Goal: Task Accomplishment & Management: Use online tool/utility

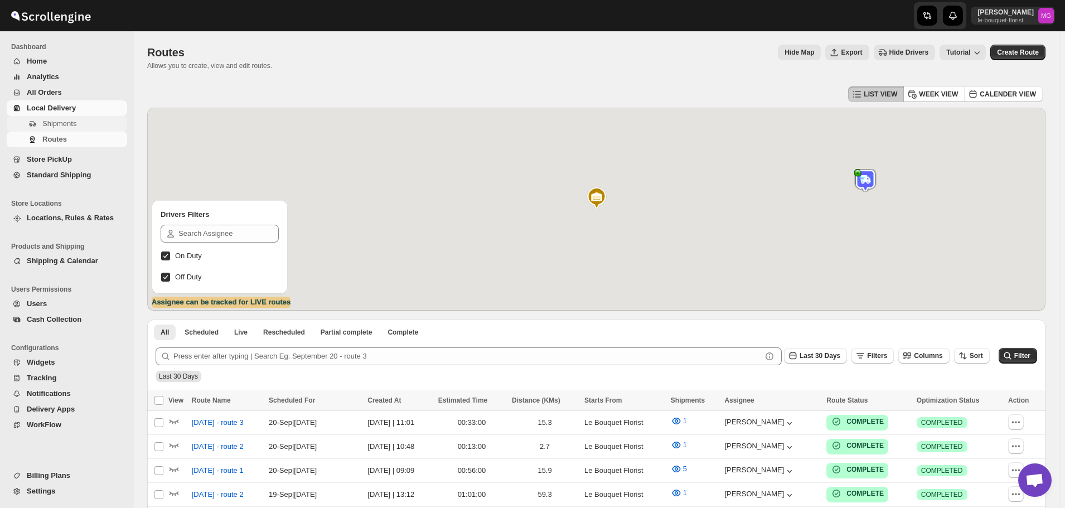
click at [62, 128] on span "Shipments" at bounding box center [83, 123] width 83 height 11
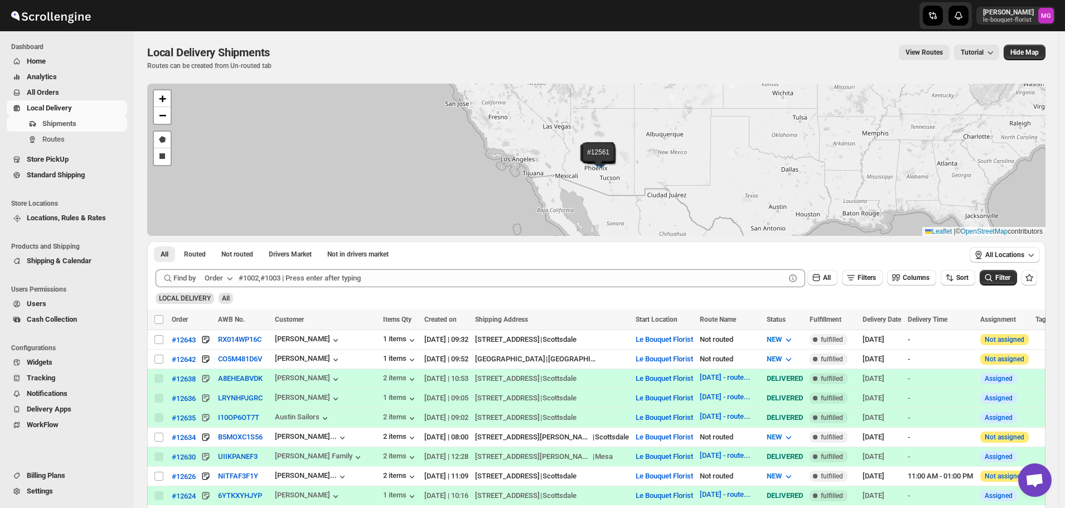
click at [870, 289] on div "LOCAL DELIVERY All" at bounding box center [594, 293] width 886 height 21
click at [865, 277] on span "Filters" at bounding box center [867, 278] width 18 height 8
click at [854, 325] on icon "button" at bounding box center [853, 324] width 3 height 3
click at [816, 318] on icon "button" at bounding box center [817, 322] width 11 height 11
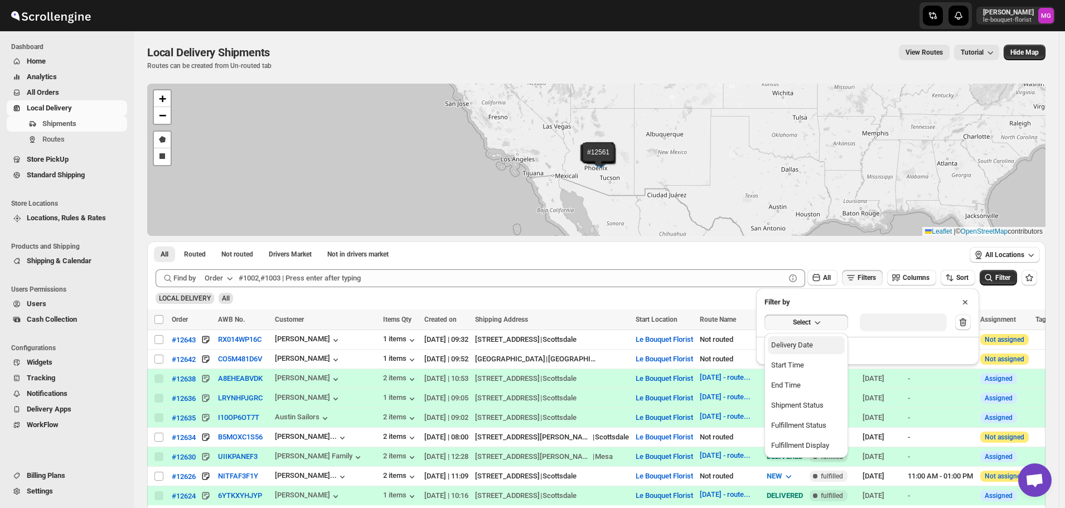
click at [801, 349] on div "Delivery Date" at bounding box center [792, 345] width 42 height 11
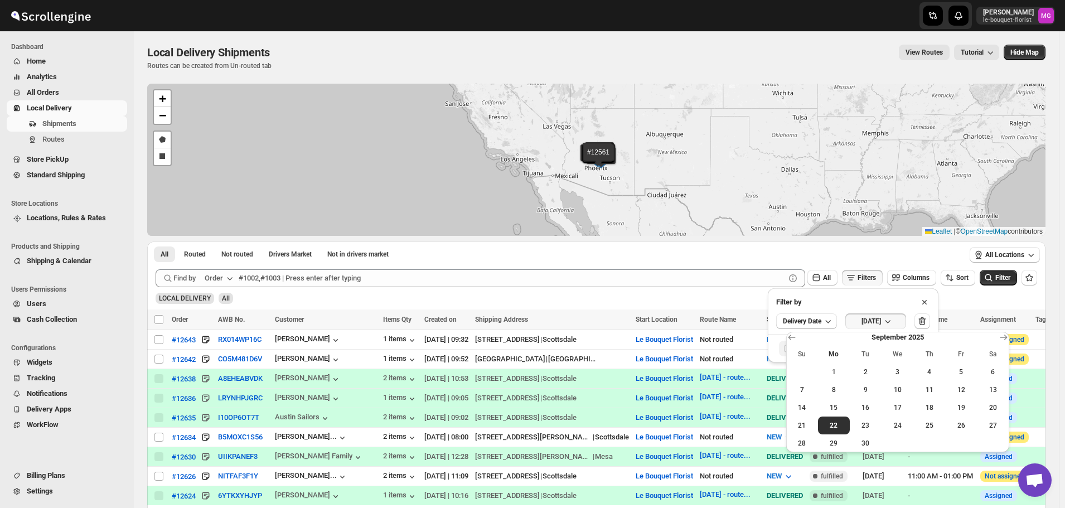
drag, startPoint x: 802, startPoint y: 429, endPoint x: 1023, endPoint y: 317, distance: 247.9
click at [802, 430] on button "21" at bounding box center [802, 426] width 32 height 18
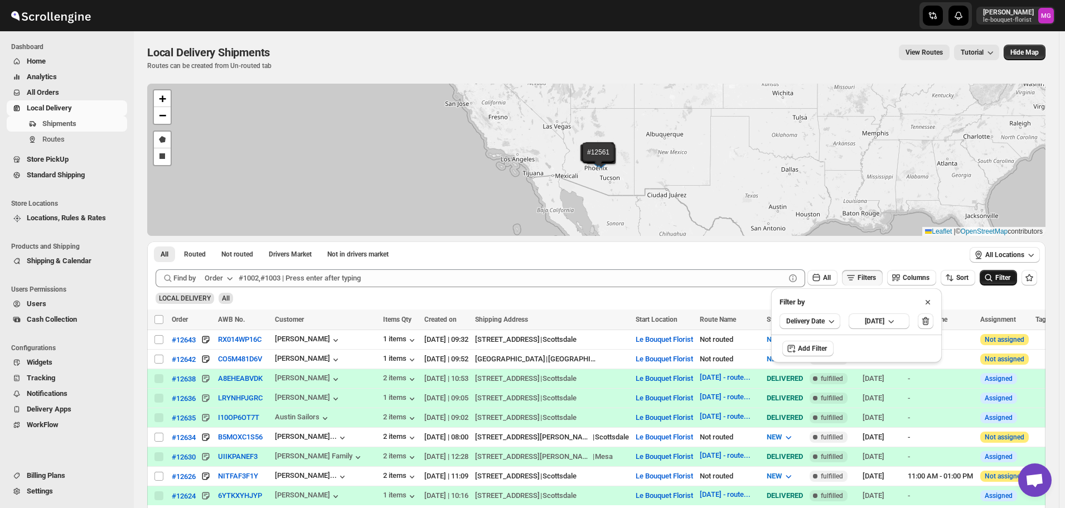
click at [1009, 283] on button "Filter" at bounding box center [998, 278] width 37 height 16
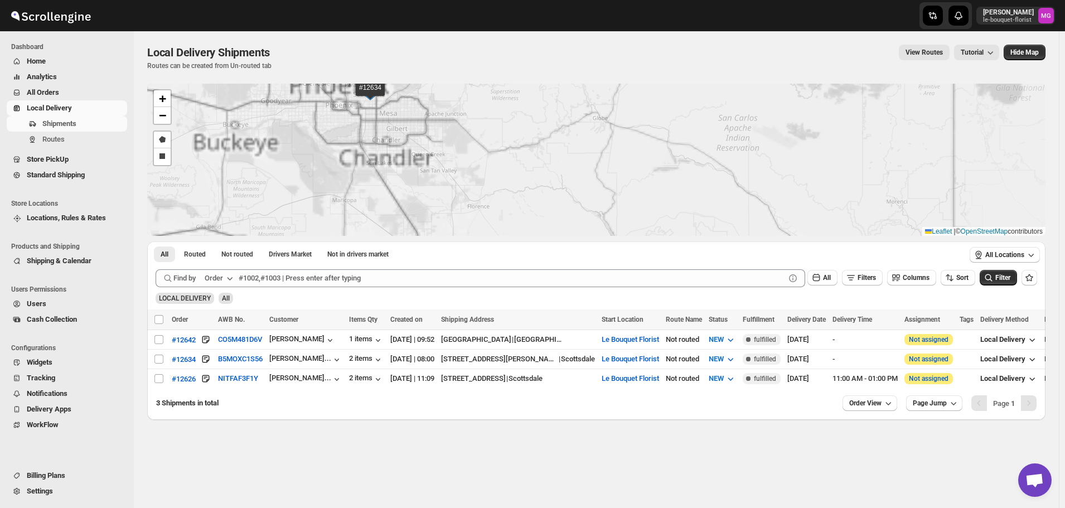
drag, startPoint x: 471, startPoint y: 113, endPoint x: 520, endPoint y: 174, distance: 78.1
click at [520, 172] on div "#12642 #12634 #12626 + − Draw a polygon Draw a rectangle Leaflet | © OpenStreet…" at bounding box center [596, 160] width 898 height 152
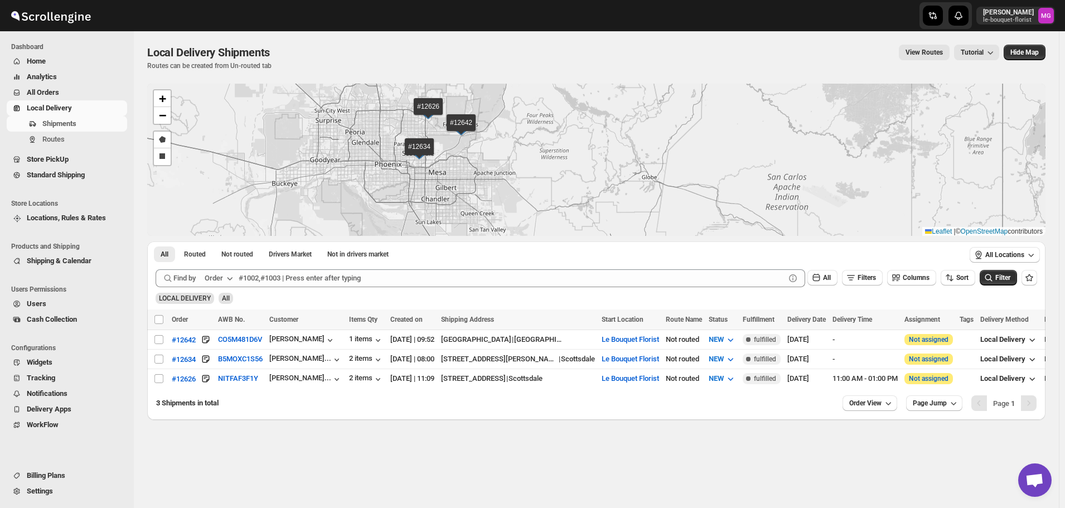
drag, startPoint x: 444, startPoint y: 136, endPoint x: 464, endPoint y: 159, distance: 30.8
click at [464, 159] on div "#12642 #12634 #12626 + − Draw a polygon Draw a rectangle Leaflet | © OpenStreet…" at bounding box center [596, 160] width 898 height 152
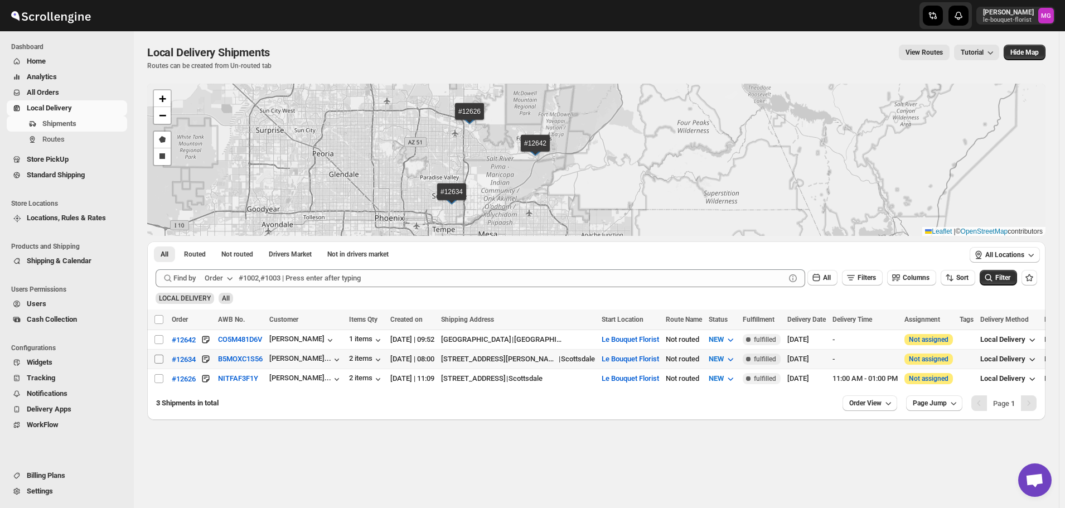
click at [158, 355] on input "Select shipment" at bounding box center [158, 359] width 9 height 9
checkbox input "true"
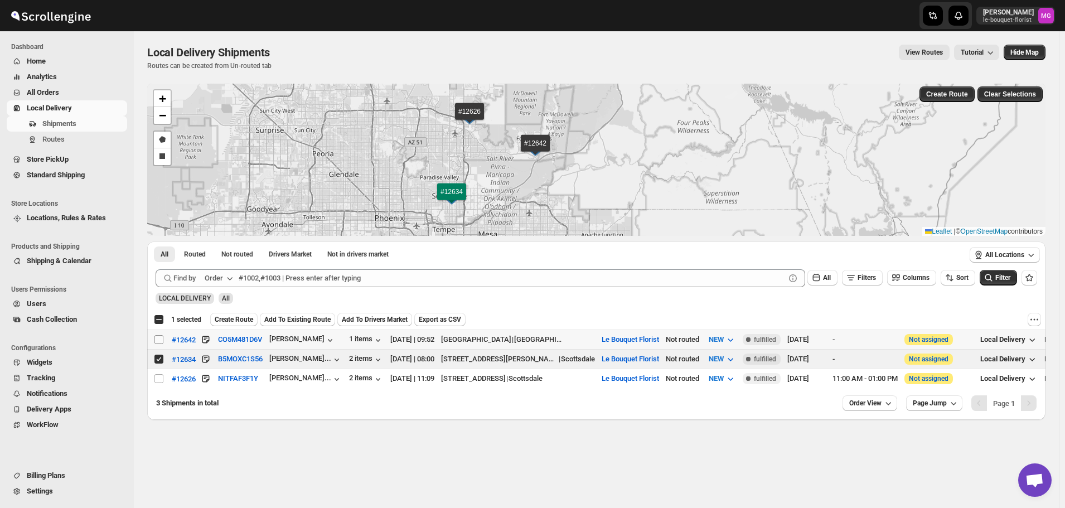
click at [160, 340] on input "Select shipment" at bounding box center [158, 339] width 9 height 9
checkbox input "true"
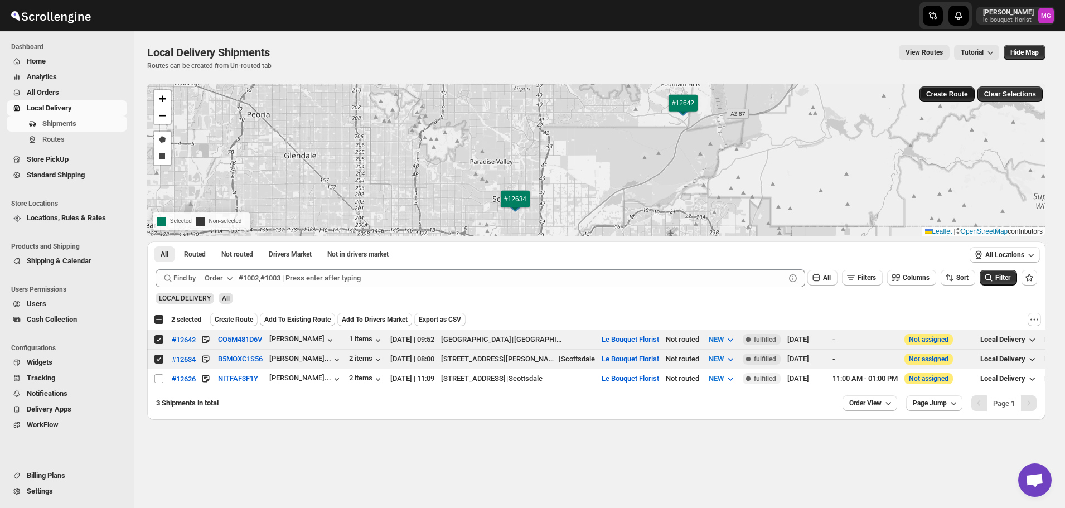
click at [937, 91] on span "Create Route" at bounding box center [947, 94] width 42 height 9
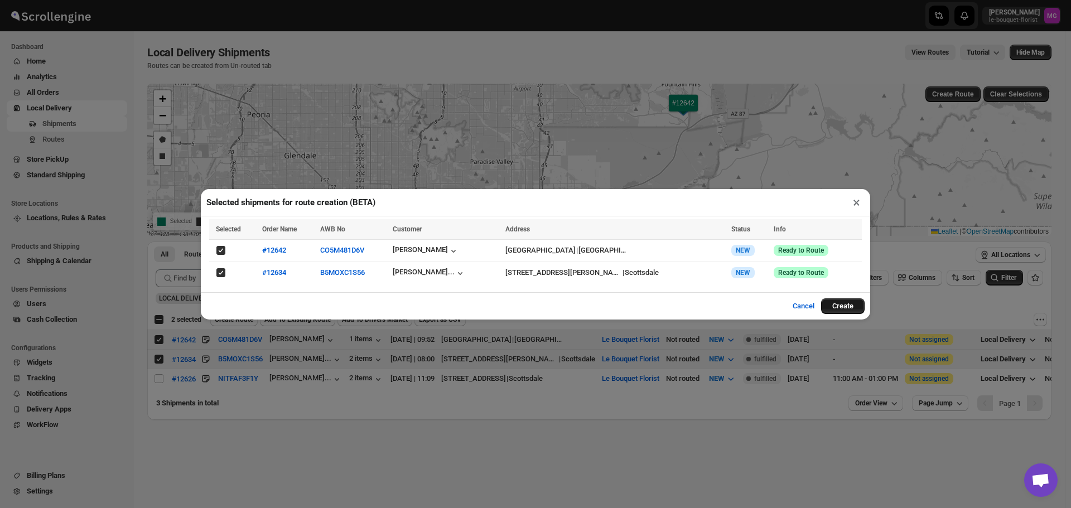
click at [833, 302] on button "Create" at bounding box center [842, 306] width 43 height 16
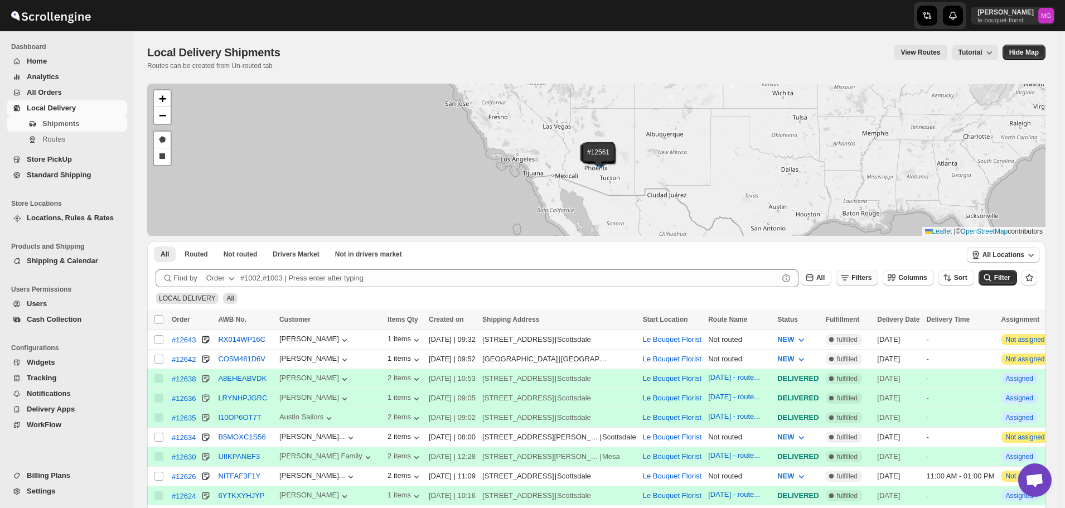
click at [868, 279] on span "Filters" at bounding box center [861, 278] width 20 height 8
click at [868, 323] on span "Add Filter" at bounding box center [872, 321] width 31 height 9
click at [815, 318] on icon "button" at bounding box center [818, 322] width 11 height 11
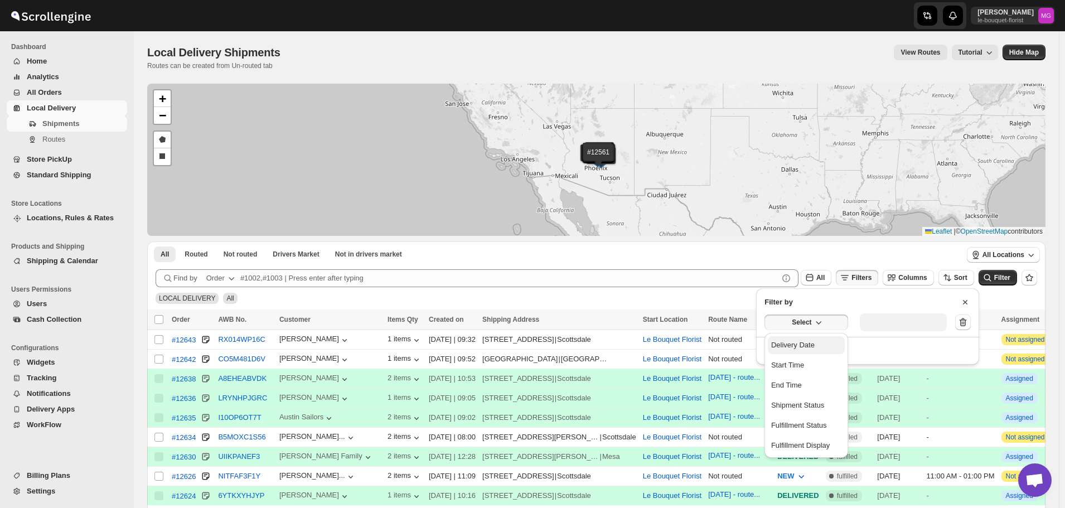
click at [815, 338] on button "Delivery Date" at bounding box center [806, 345] width 77 height 18
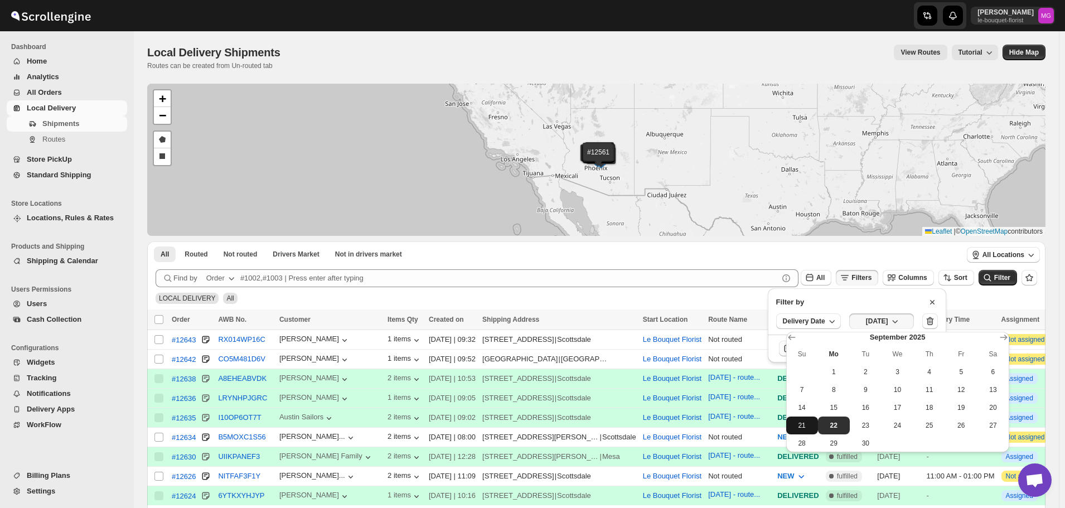
click at [801, 427] on span "21" at bounding box center [802, 425] width 23 height 9
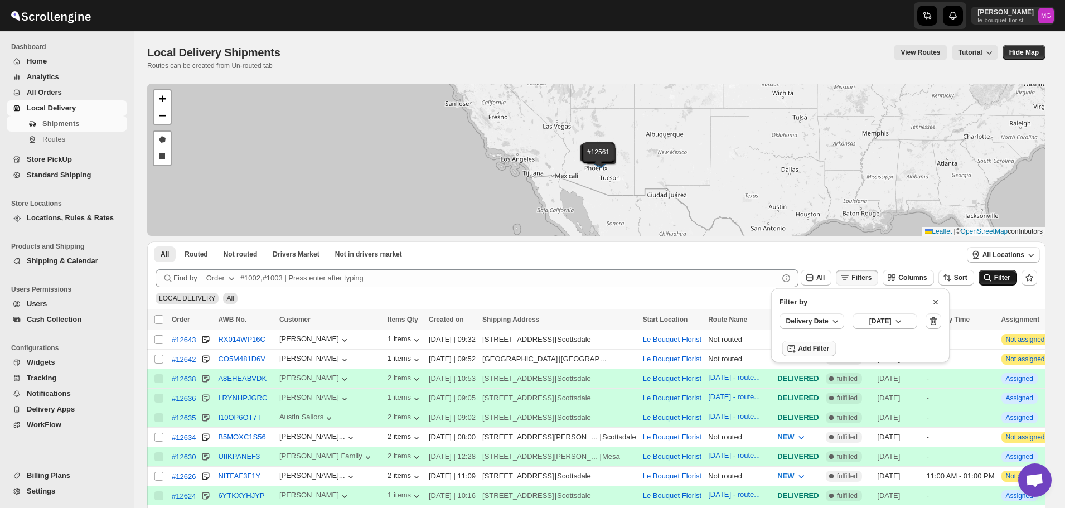
click at [991, 272] on icon "submit" at bounding box center [987, 277] width 11 height 11
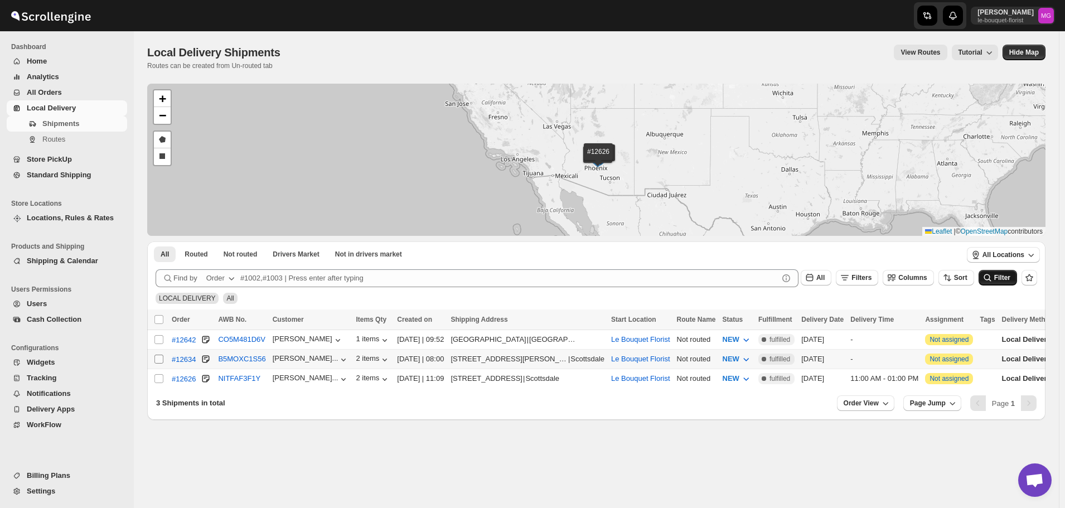
click at [159, 357] on input "Select shipment" at bounding box center [158, 359] width 9 height 9
checkbox input "true"
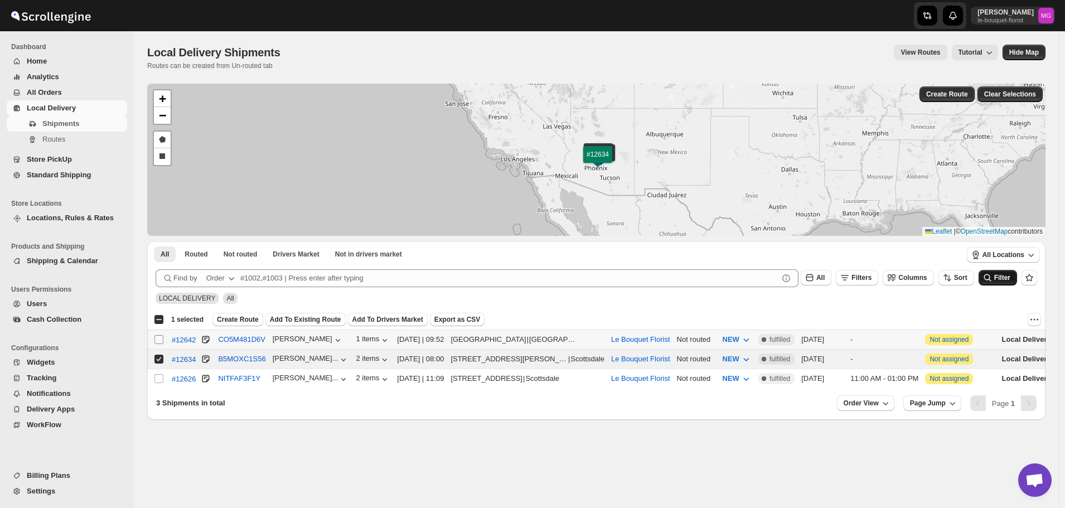
click at [162, 336] on input "Select shipment" at bounding box center [158, 339] width 9 height 9
checkbox input "true"
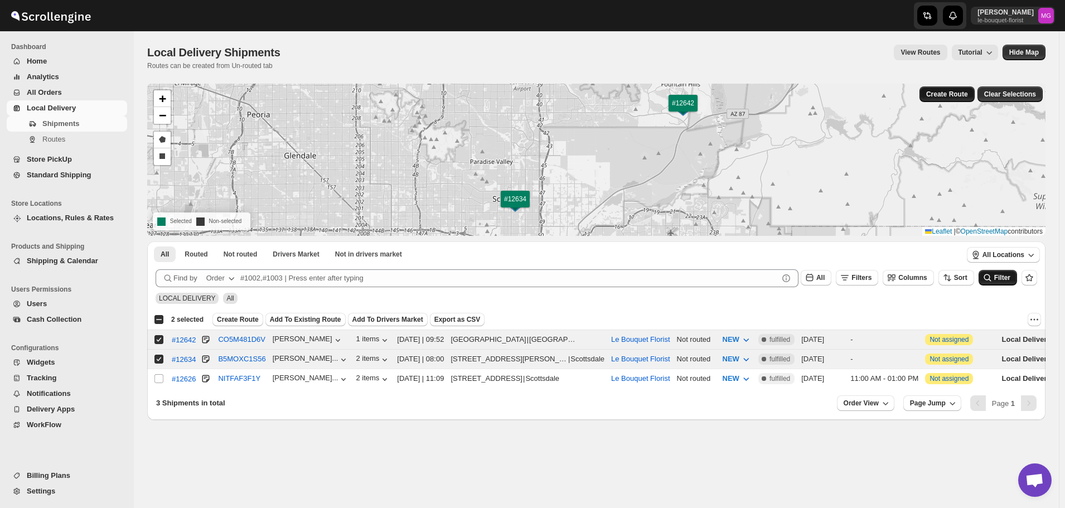
click at [938, 89] on button "Create Route" at bounding box center [947, 94] width 55 height 16
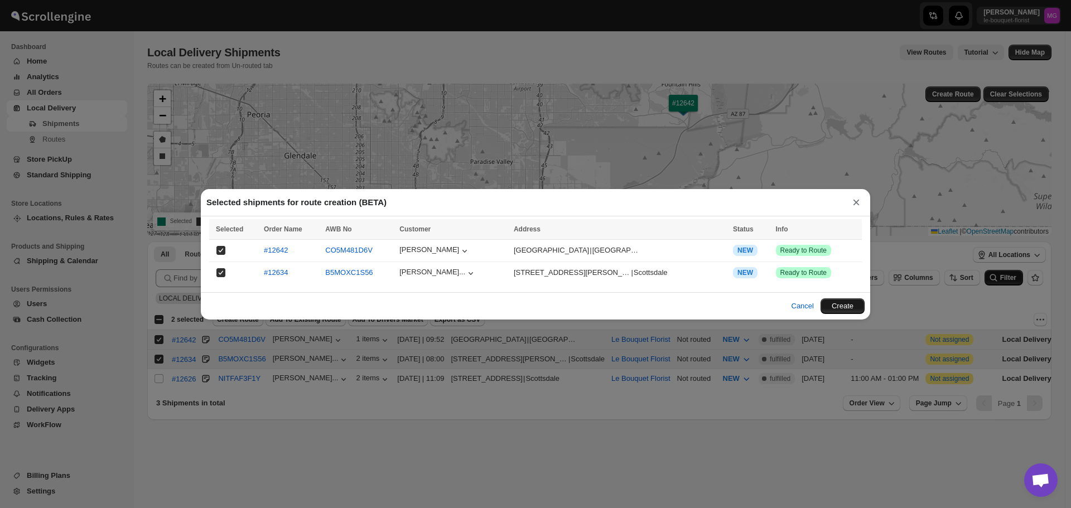
click at [846, 302] on button "Create" at bounding box center [842, 306] width 44 height 16
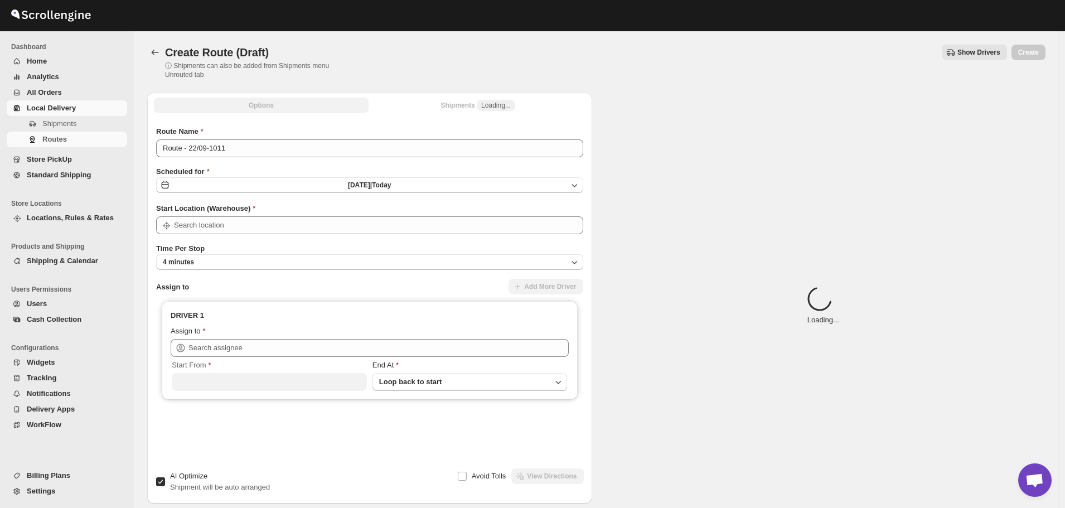
type input "Le Bouquet Florist"
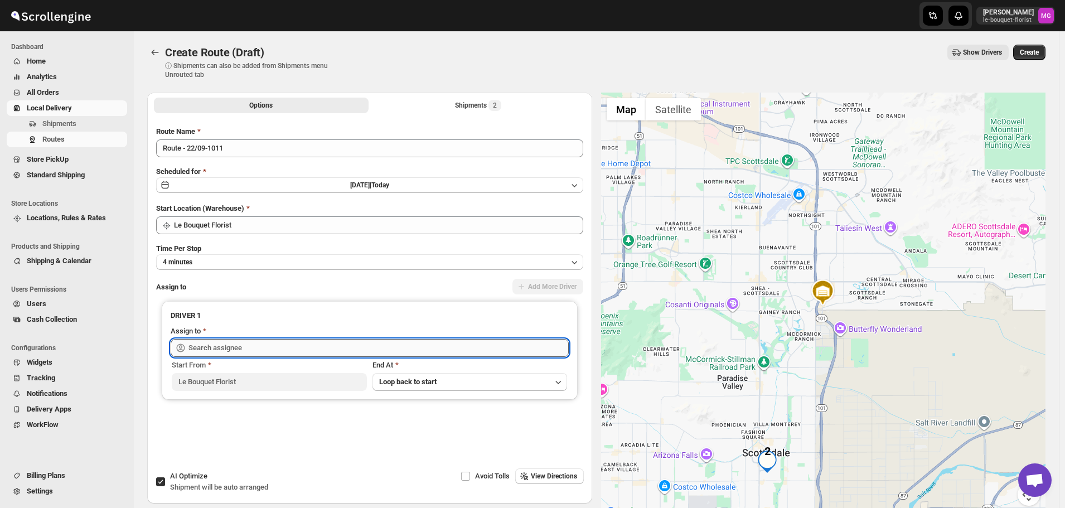
click at [256, 343] on input "text" at bounding box center [378, 348] width 380 height 18
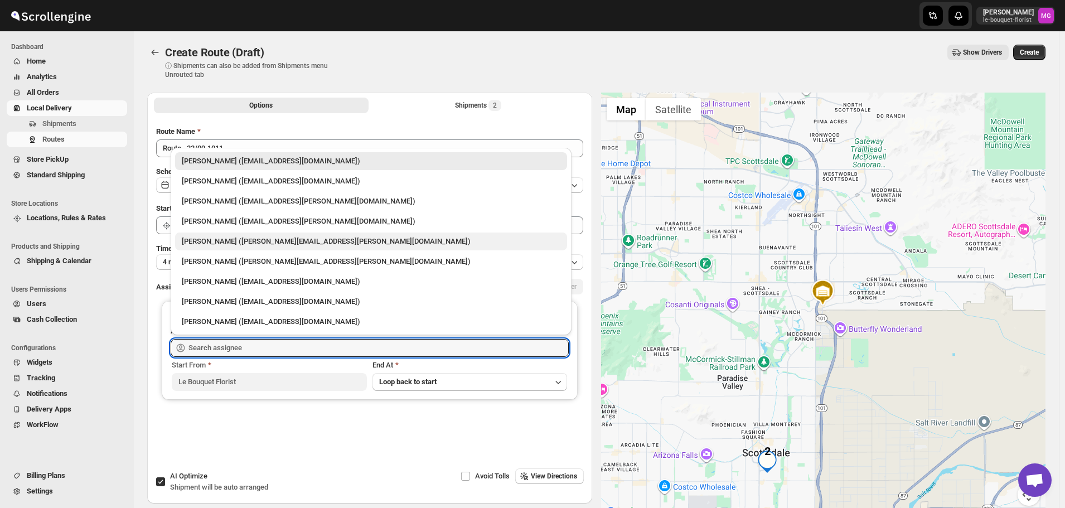
click at [207, 239] on div "[PERSON_NAME] ([PERSON_NAME][EMAIL_ADDRESS][PERSON_NAME][DOMAIN_NAME])" at bounding box center [371, 241] width 379 height 11
type input "[PERSON_NAME] ([PERSON_NAME][EMAIL_ADDRESS][PERSON_NAME][DOMAIN_NAME])"
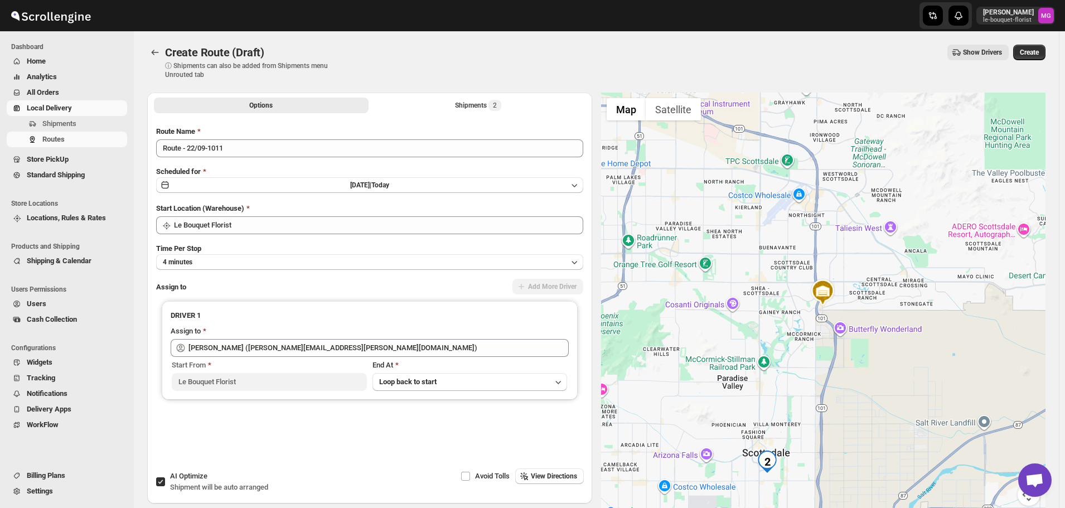
click at [161, 481] on input "AI Optimize Shipment will be auto arranged" at bounding box center [160, 481] width 9 height 9
checkbox input "false"
drag, startPoint x: 619, startPoint y: 263, endPoint x: 634, endPoint y: 280, distance: 22.9
click at [453, 100] on button "Shipments 2" at bounding box center [478, 106] width 215 height 16
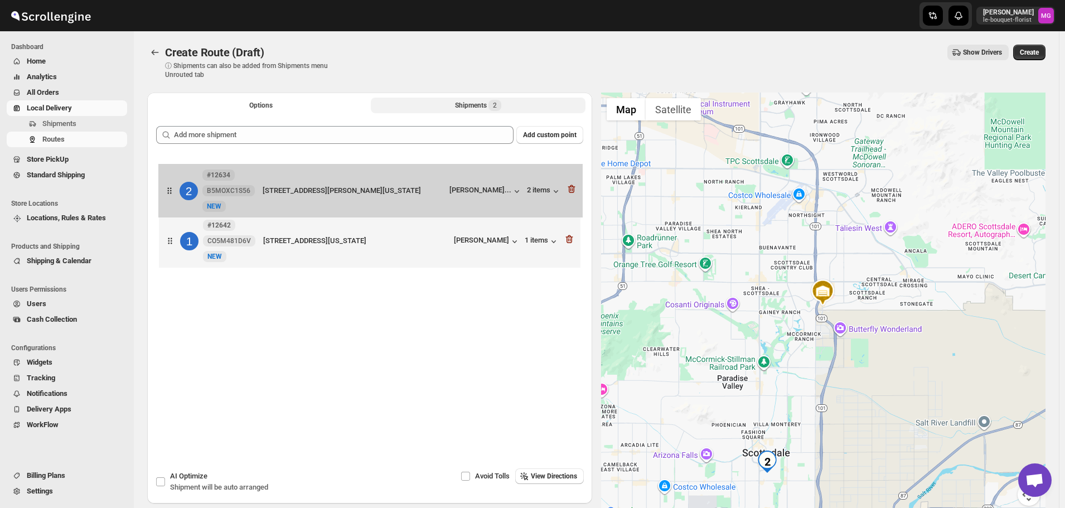
drag, startPoint x: 190, startPoint y: 248, endPoint x: 189, endPoint y: 194, distance: 54.1
click at [189, 194] on div "1 #12642 CO5M481D6V New NEW 16901 East Augusta Court, Fountain Hills, Arizona, …" at bounding box center [369, 214] width 427 height 118
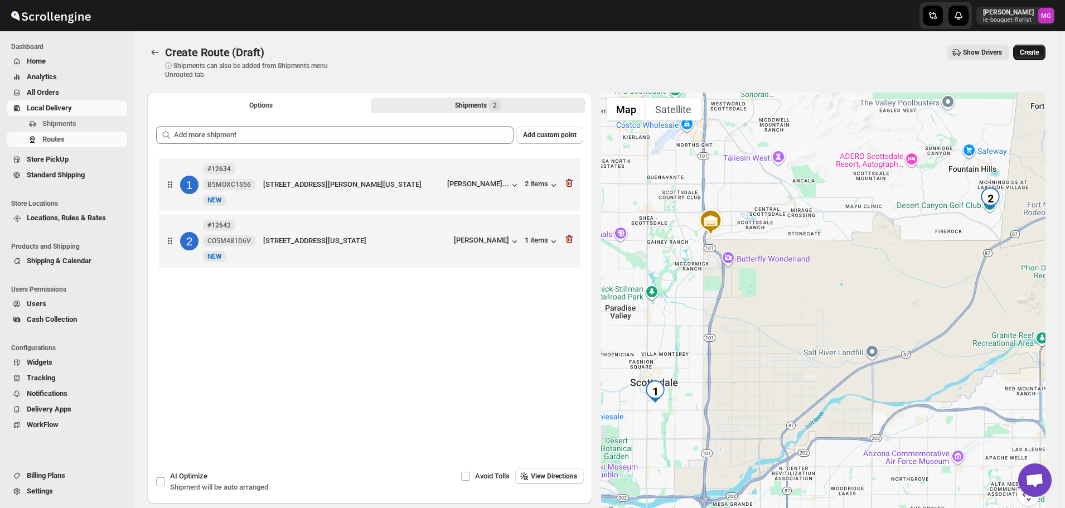
click at [1037, 49] on span "Create" at bounding box center [1029, 52] width 19 height 9
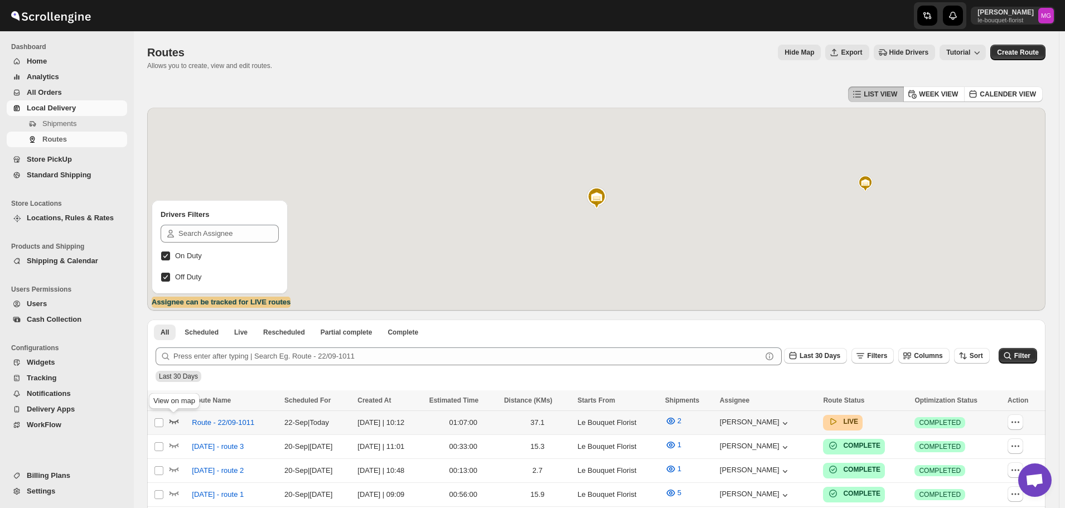
click at [171, 421] on icon "button" at bounding box center [174, 422] width 9 height 4
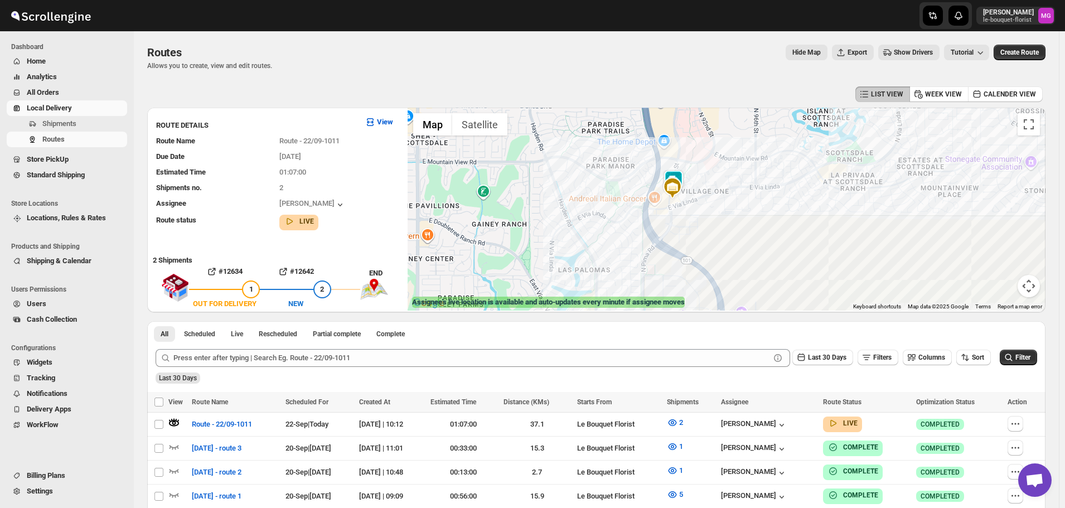
click at [685, 175] on img at bounding box center [673, 181] width 22 height 22
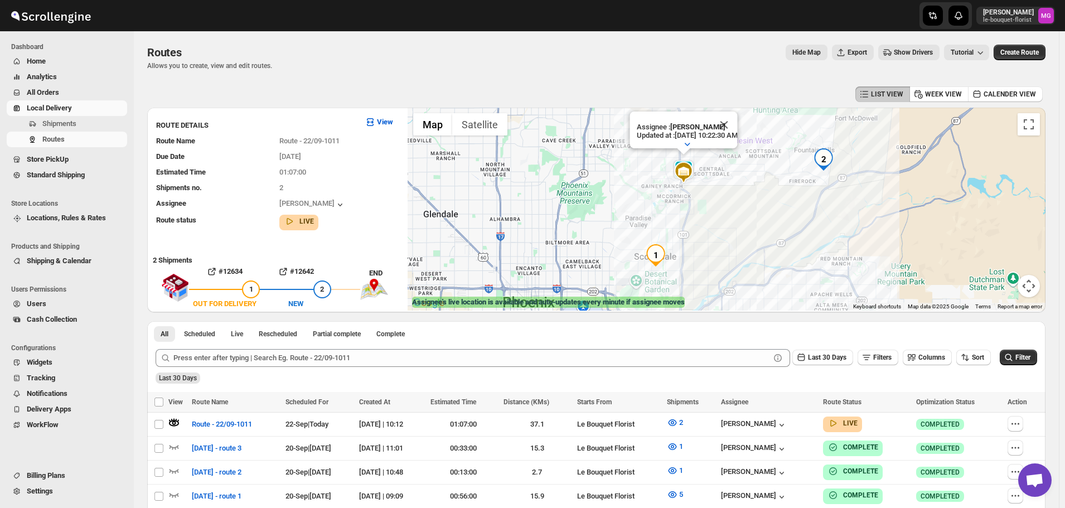
drag, startPoint x: 816, startPoint y: 277, endPoint x: 730, endPoint y: 203, distance: 113.5
click at [730, 203] on div "Assignee : Gene Rayborn Updated at : 9/22/2025, 10:22:30 AM Duty mode Enabled B…" at bounding box center [727, 209] width 638 height 203
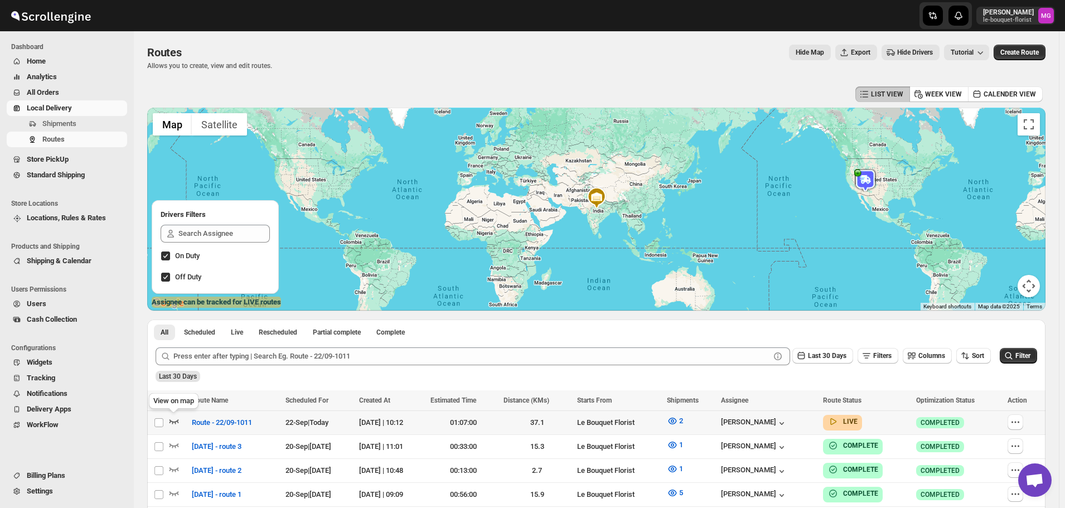
click at [171, 418] on icon "button" at bounding box center [173, 420] width 11 height 11
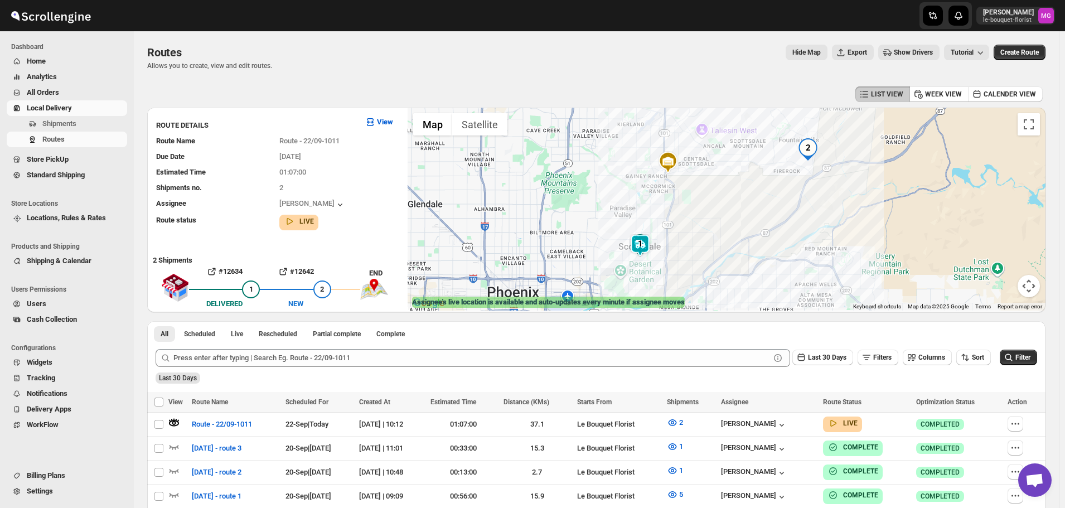
click at [641, 245] on img at bounding box center [640, 245] width 22 height 22
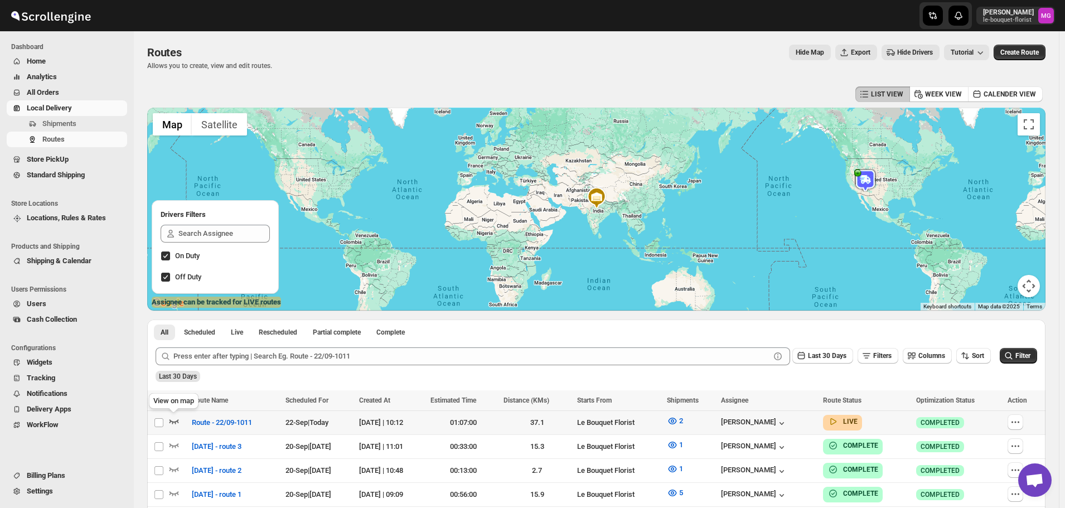
click at [172, 427] on icon "button" at bounding box center [173, 420] width 11 height 11
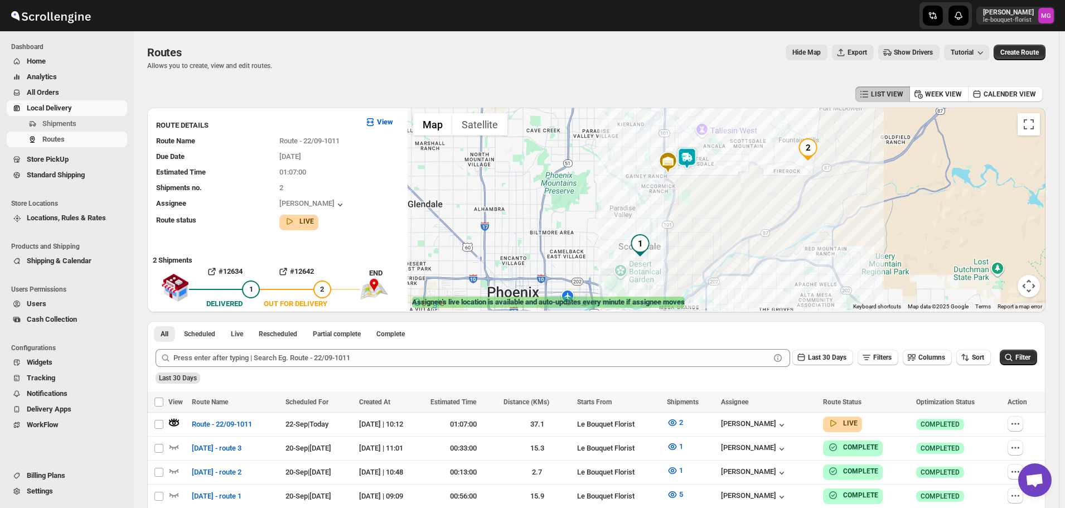
click at [691, 158] on img at bounding box center [687, 158] width 22 height 22
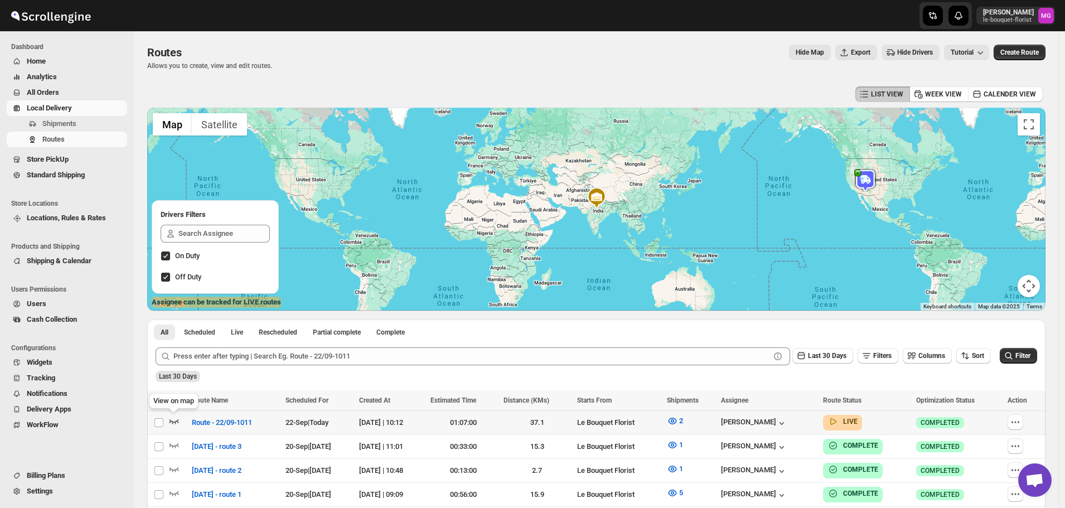
click at [178, 419] on icon "button" at bounding box center [173, 420] width 11 height 11
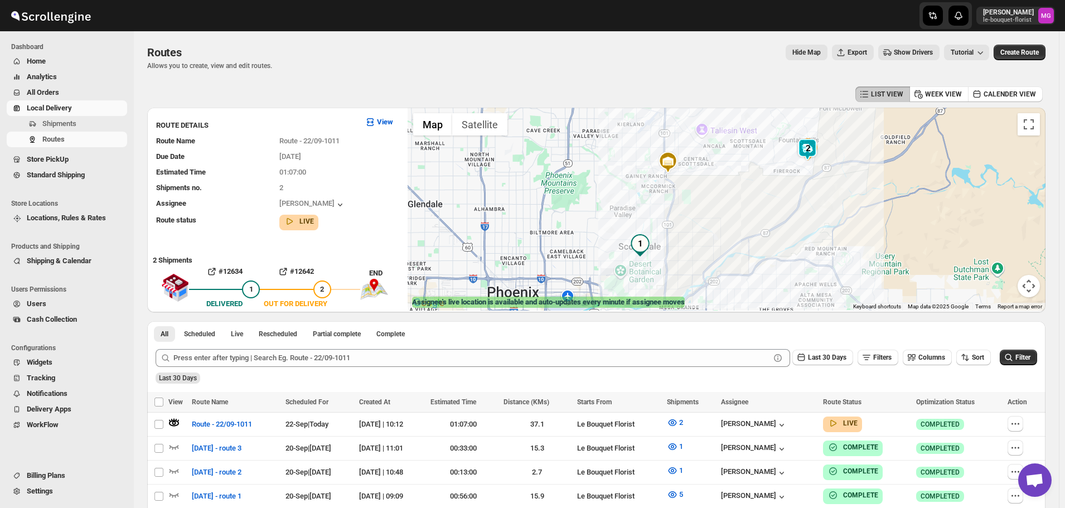
click at [805, 156] on img at bounding box center [807, 149] width 22 height 22
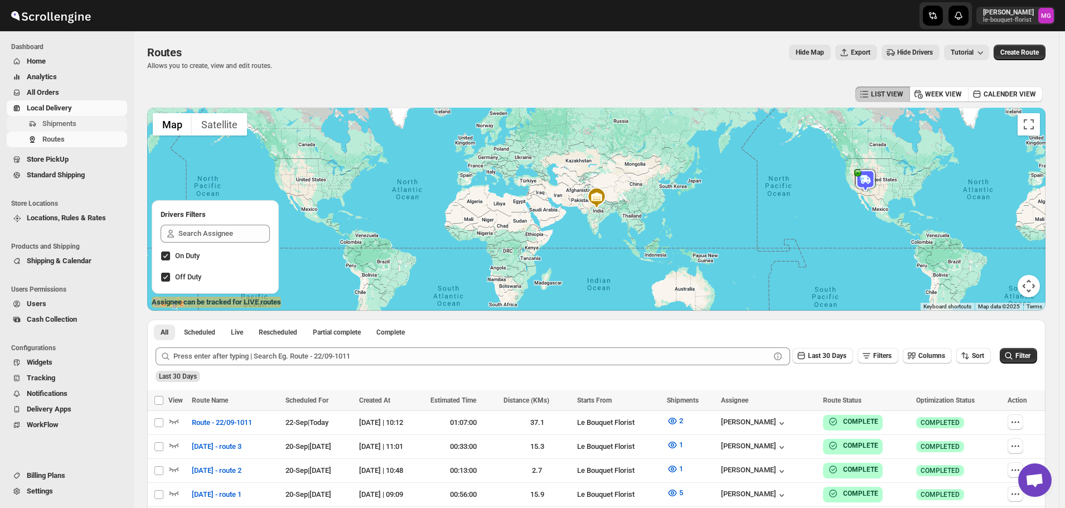
click at [72, 125] on span "Shipments" at bounding box center [59, 123] width 34 height 8
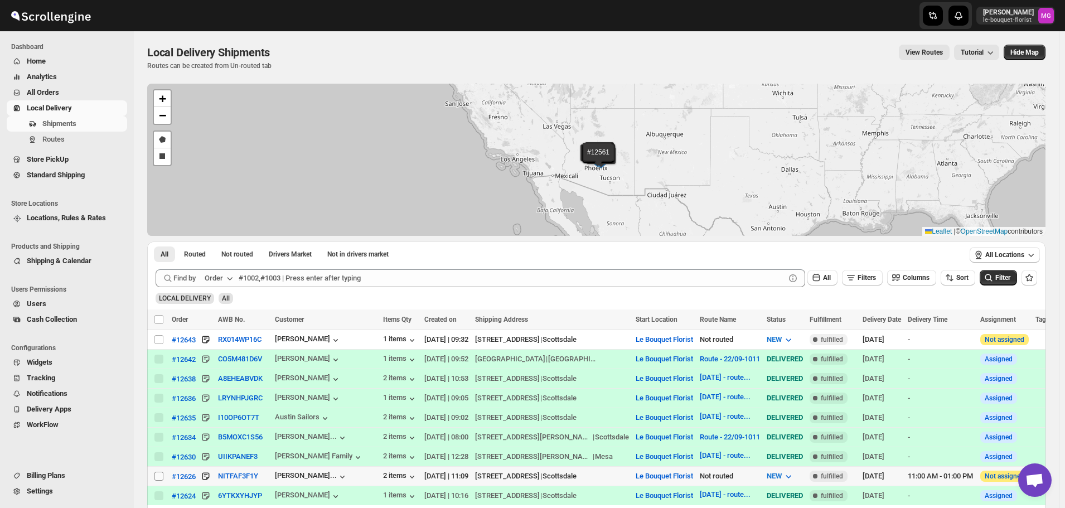
click at [160, 475] on input "Select shipment" at bounding box center [158, 476] width 9 height 9
checkbox input "true"
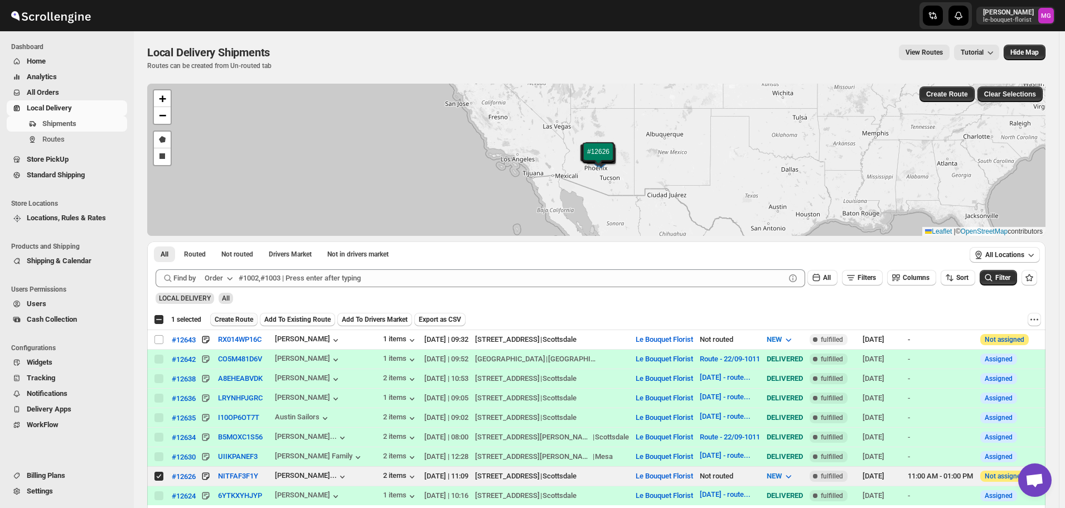
click at [239, 315] on span "Create Route" at bounding box center [234, 319] width 38 height 9
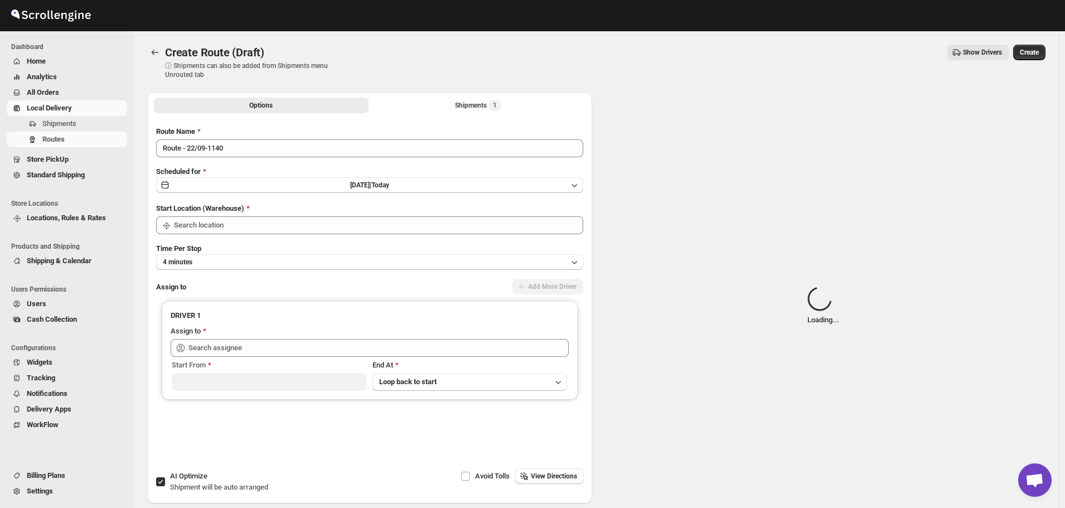
type input "Le Bouquet Florist"
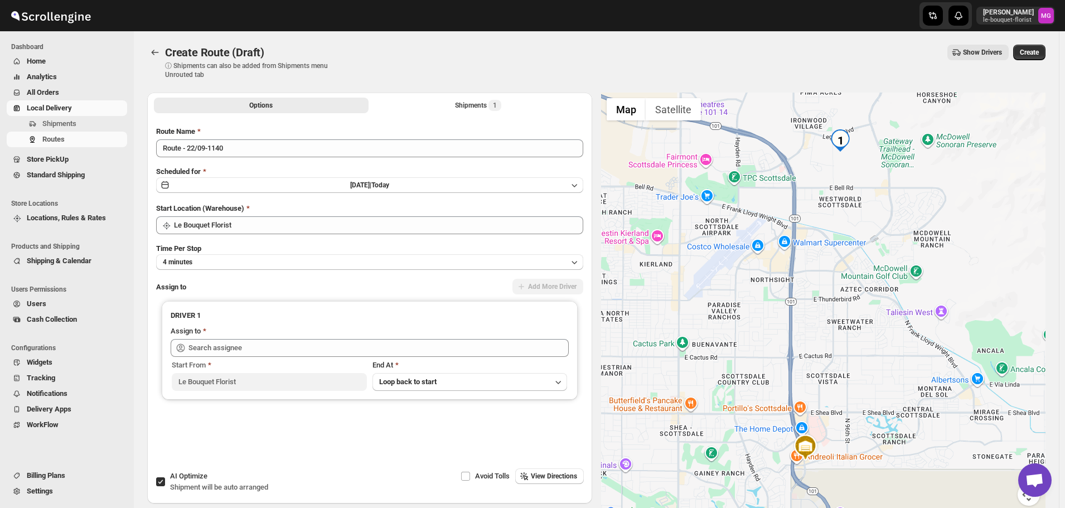
click at [181, 483] on span "Shipment will be auto arranged" at bounding box center [219, 487] width 98 height 8
click at [165, 482] on input "AI Optimize Shipment will be auto arranged" at bounding box center [160, 481] width 9 height 9
checkbox input "false"
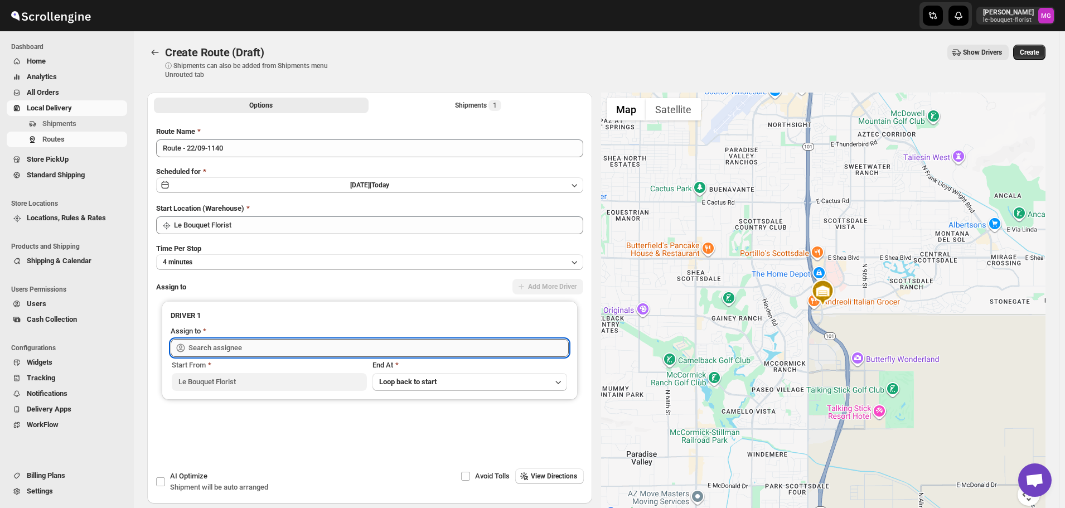
click at [220, 347] on input "text" at bounding box center [378, 348] width 380 height 18
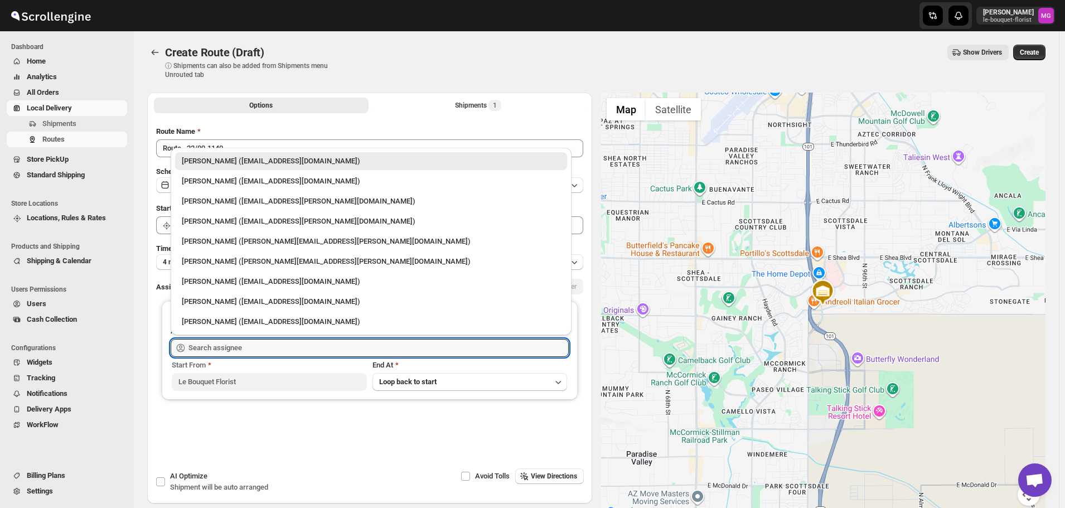
click at [235, 235] on div "Gene Rayborn (gene.rayborn@gmail.com)" at bounding box center [371, 242] width 392 height 18
type input "Gene Rayborn (gene.rayborn@gmail.com)"
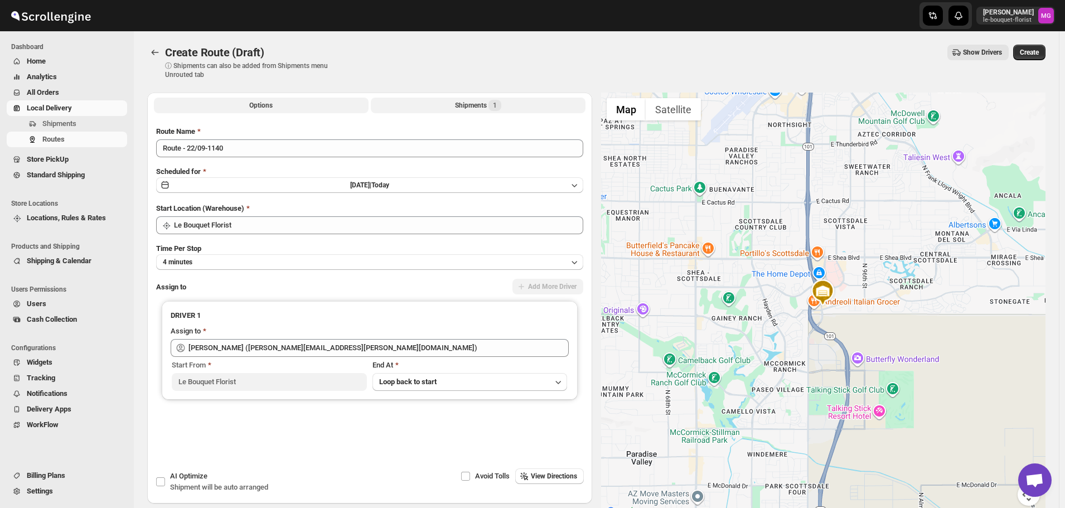
click at [416, 103] on button "Shipments 1" at bounding box center [478, 106] width 215 height 16
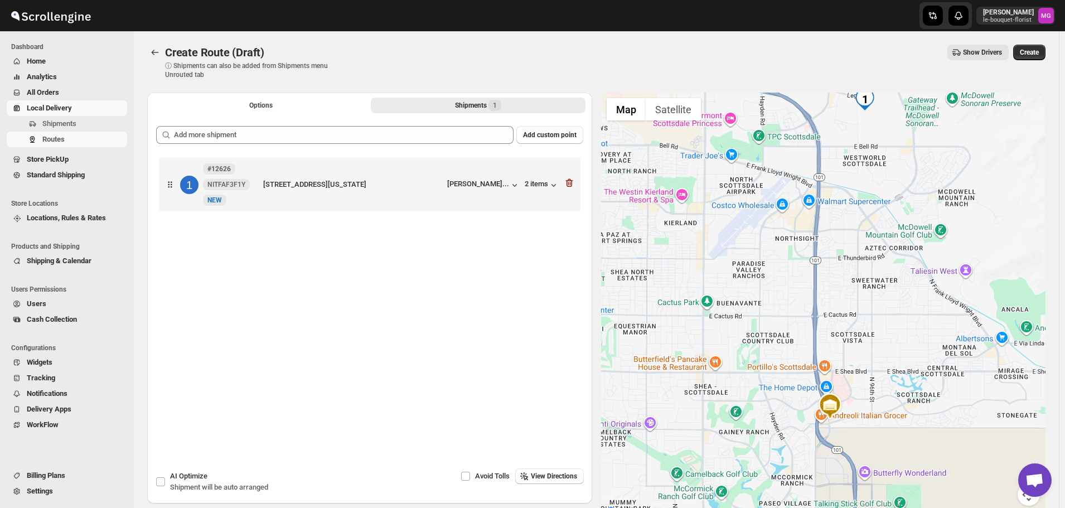
drag, startPoint x: 785, startPoint y: 175, endPoint x: 797, endPoint y: 321, distance: 147.2
click at [797, 321] on div at bounding box center [823, 306] width 445 height 427
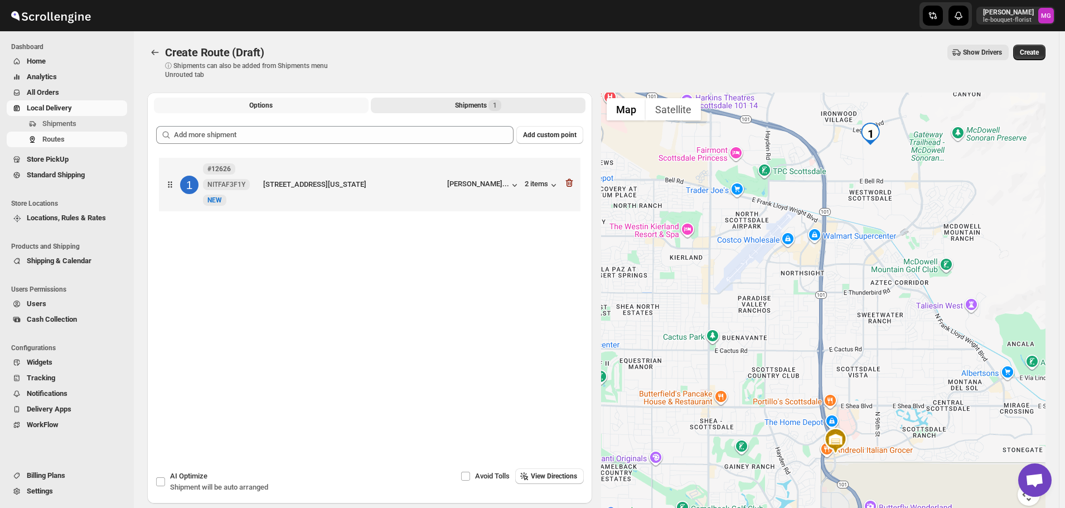
click at [243, 104] on button "Options" at bounding box center [261, 106] width 215 height 16
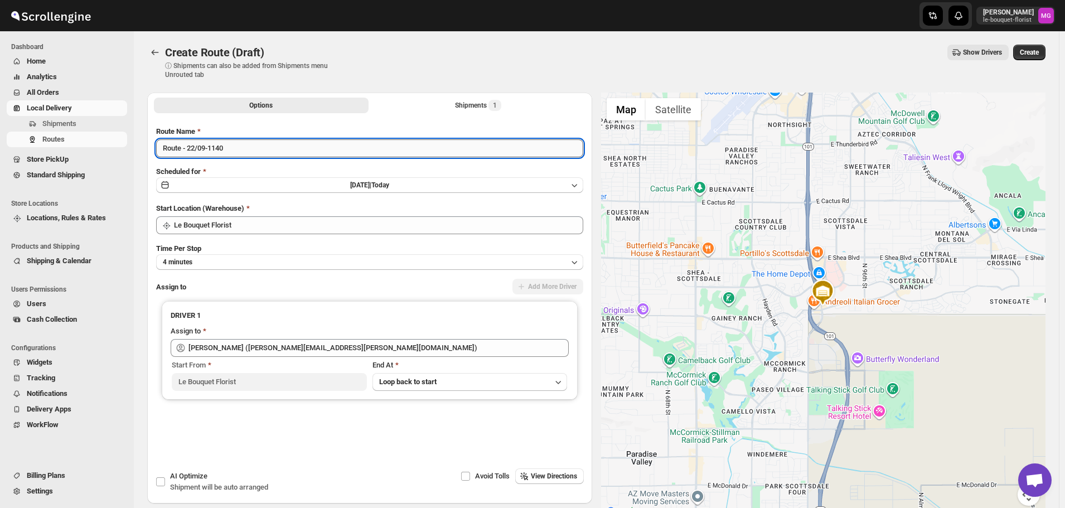
click at [231, 152] on input "Route - 22/09-1140" at bounding box center [369, 148] width 427 height 18
click at [231, 156] on input "Route - 22/09-1140" at bounding box center [369, 148] width 427 height 18
click at [236, 149] on input "Route - 22/09-1140" at bounding box center [369, 148] width 427 height 18
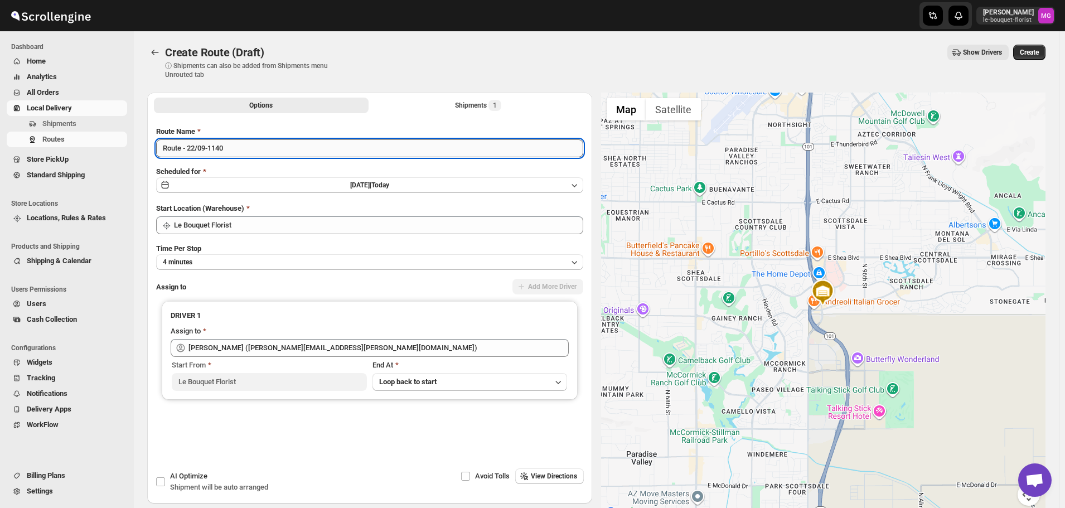
click at [236, 149] on input "Route - 22/09-1140" at bounding box center [369, 148] width 427 height 18
type input "[DATE] - route 2"
click at [1036, 55] on span "Create" at bounding box center [1029, 52] width 19 height 9
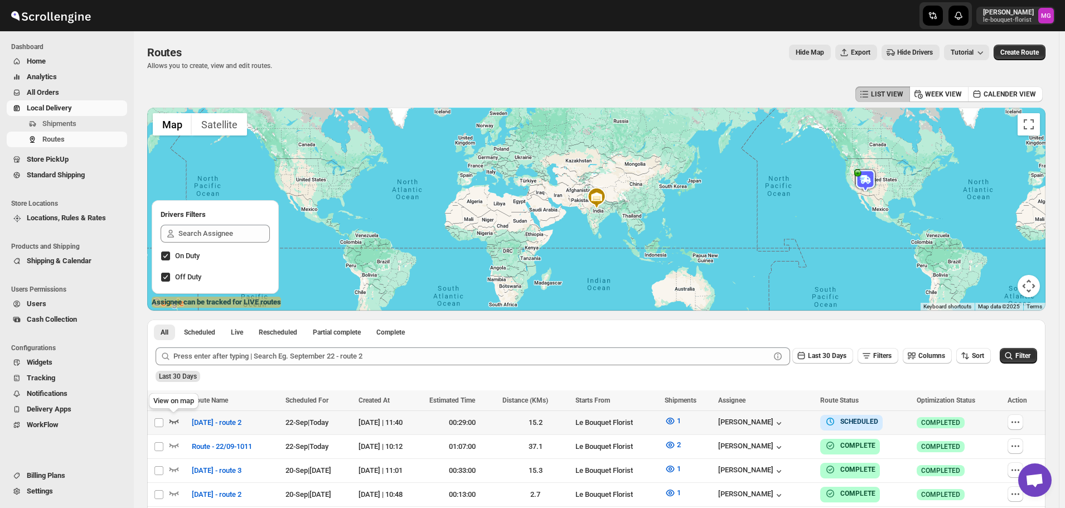
click at [172, 419] on icon "button" at bounding box center [173, 420] width 11 height 11
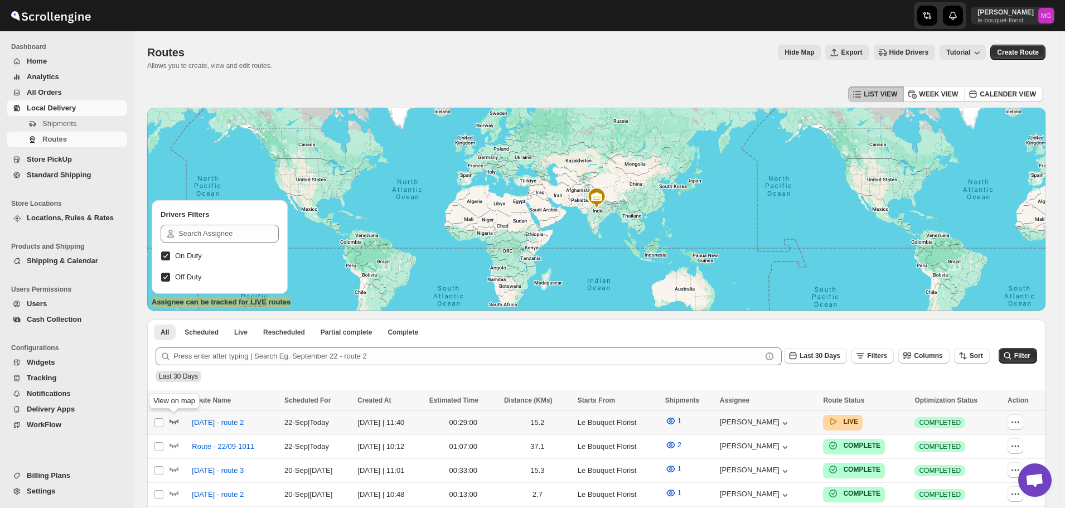
click at [177, 422] on icon "button" at bounding box center [174, 422] width 9 height 4
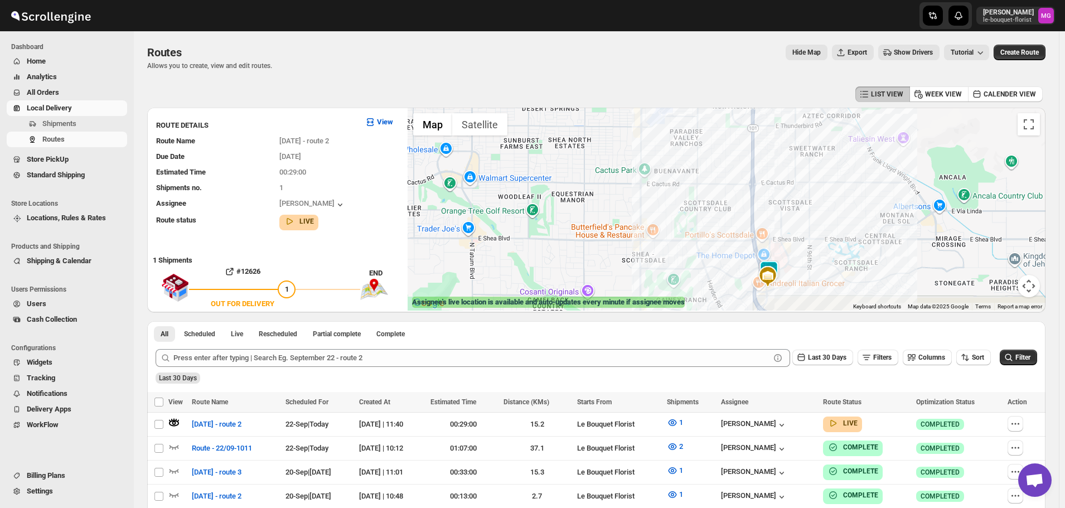
click at [778, 262] on img at bounding box center [769, 271] width 22 height 22
